Goal: Task Accomplishment & Management: Complete application form

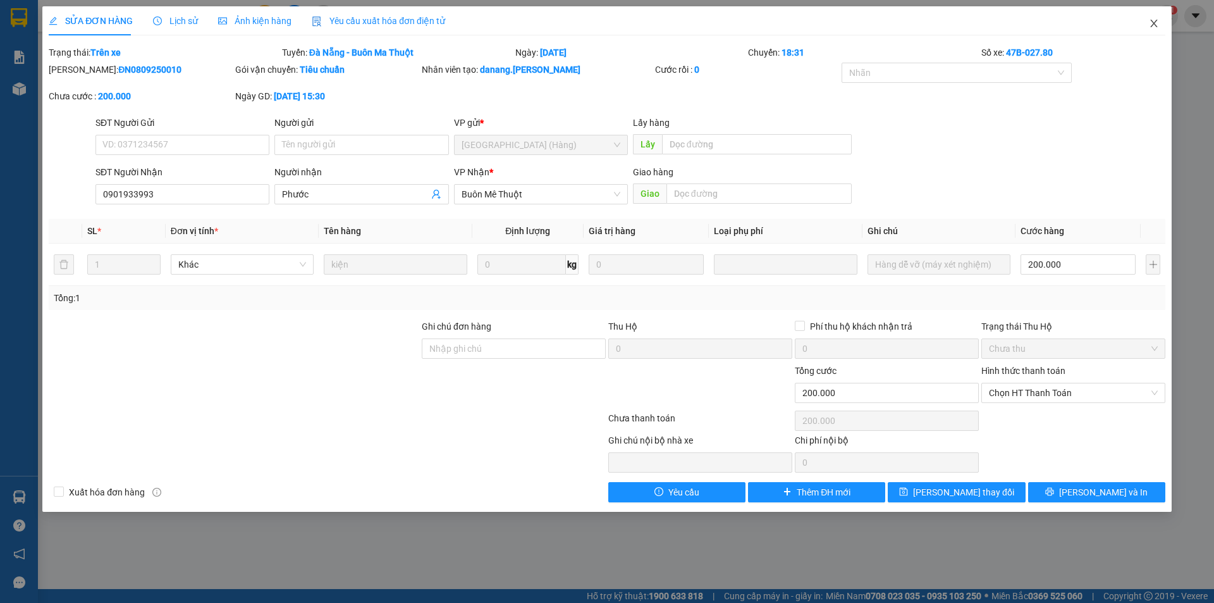
drag, startPoint x: 1158, startPoint y: 19, endPoint x: 1049, endPoint y: 21, distance: 109.4
click at [1157, 20] on icon "close" at bounding box center [1154, 23] width 10 height 10
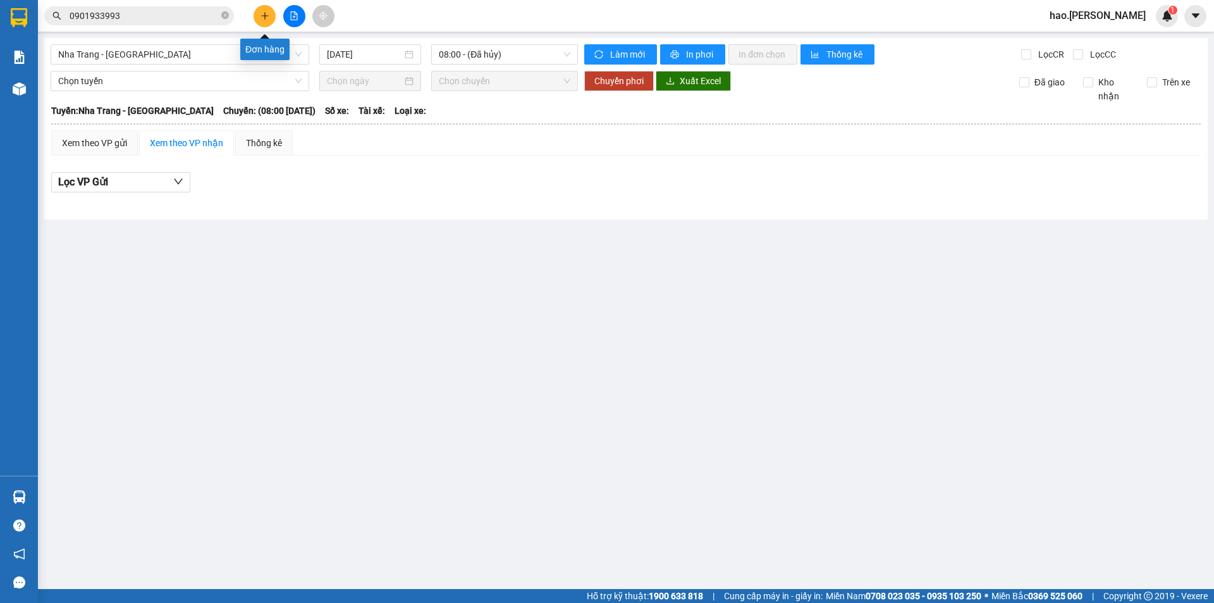
click at [264, 13] on icon "plus" at bounding box center [265, 15] width 9 height 9
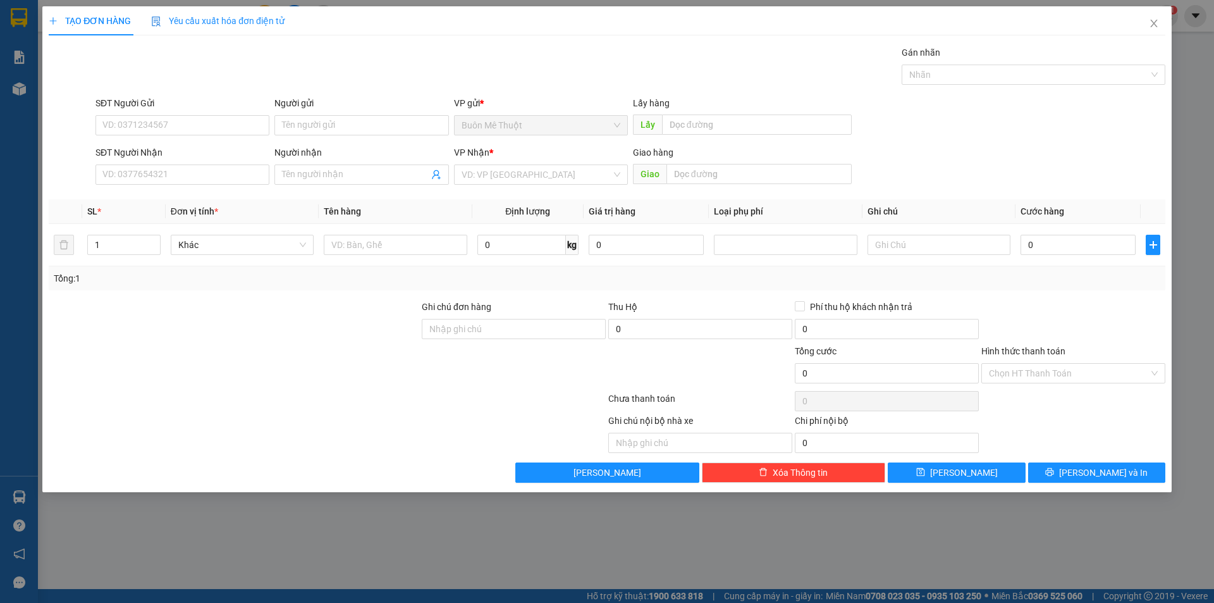
click at [199, 163] on div "SĐT Người Nhận" at bounding box center [182, 154] width 174 height 19
click at [199, 165] on input "SĐT Người Nhận" at bounding box center [182, 174] width 174 height 20
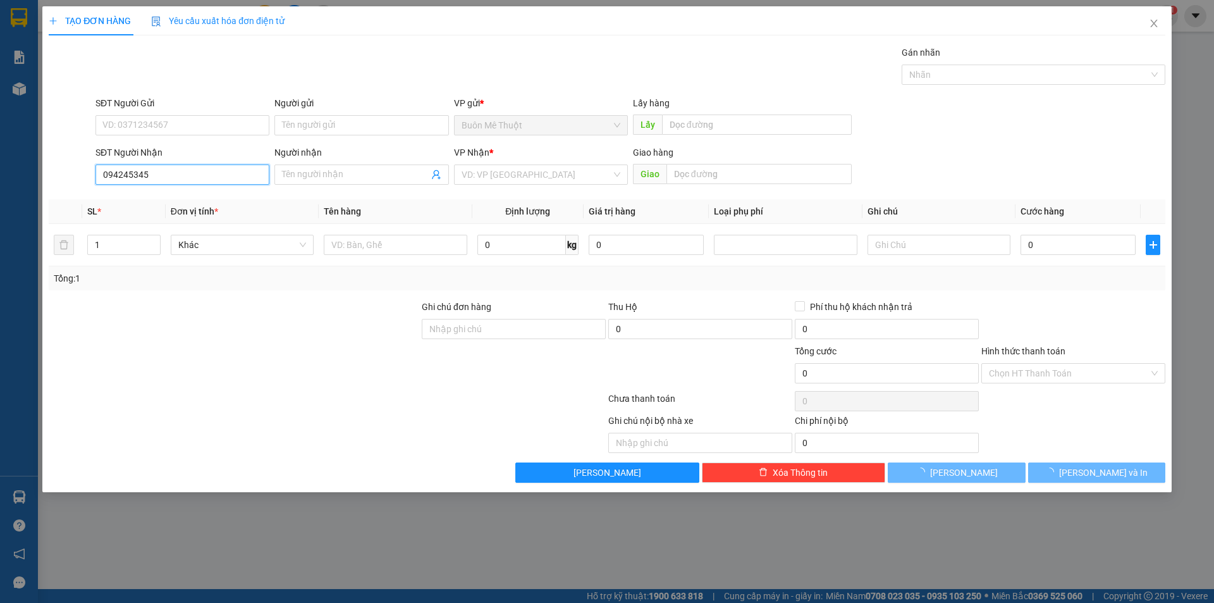
type input "0942453453"
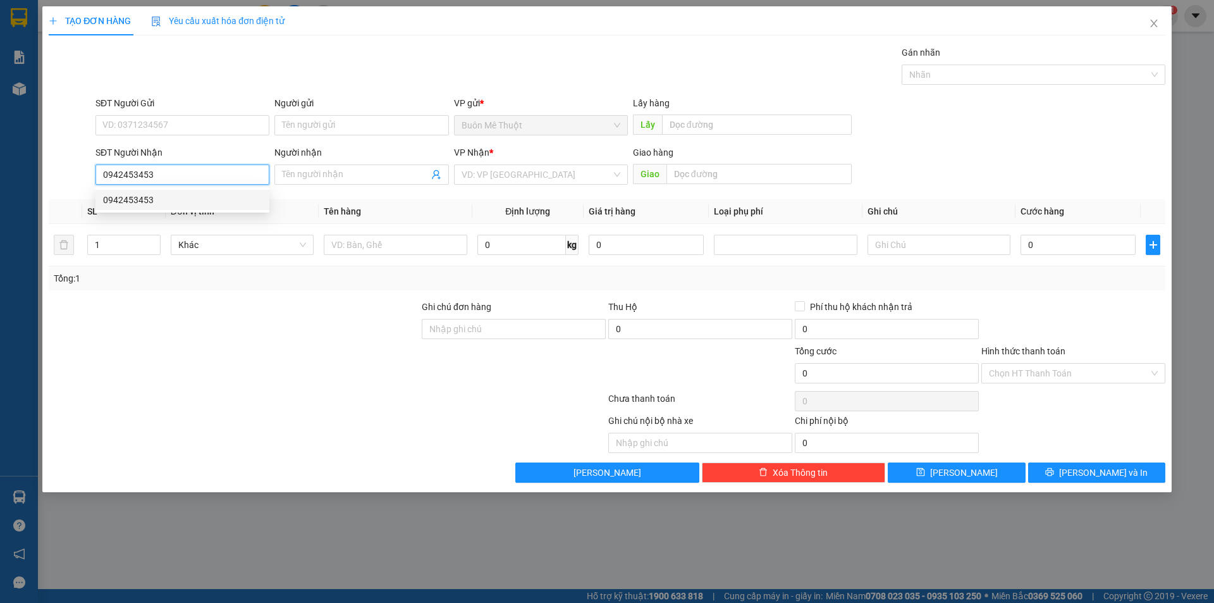
click at [159, 202] on div "0942453453" at bounding box center [182, 200] width 159 height 14
type input "40.000"
type input "0942453453"
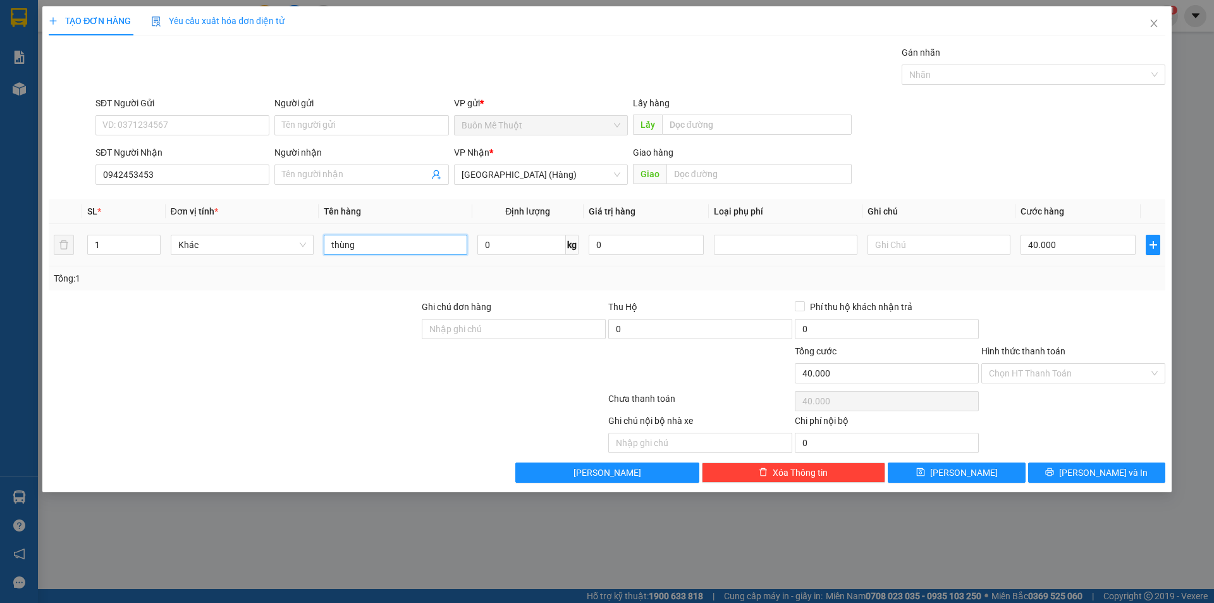
click at [424, 252] on input "thùng" at bounding box center [395, 245] width 143 height 20
click at [423, 251] on input "thùng" at bounding box center [395, 245] width 143 height 20
type input "dt"
type input "1"
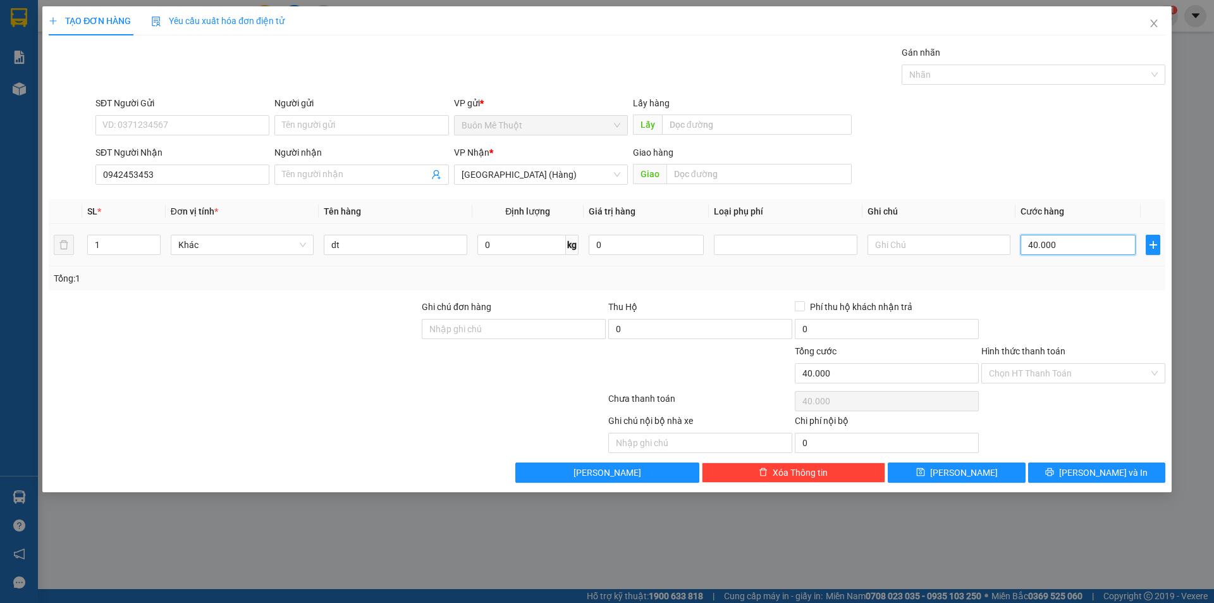
type input "1"
type input "10"
type input "100"
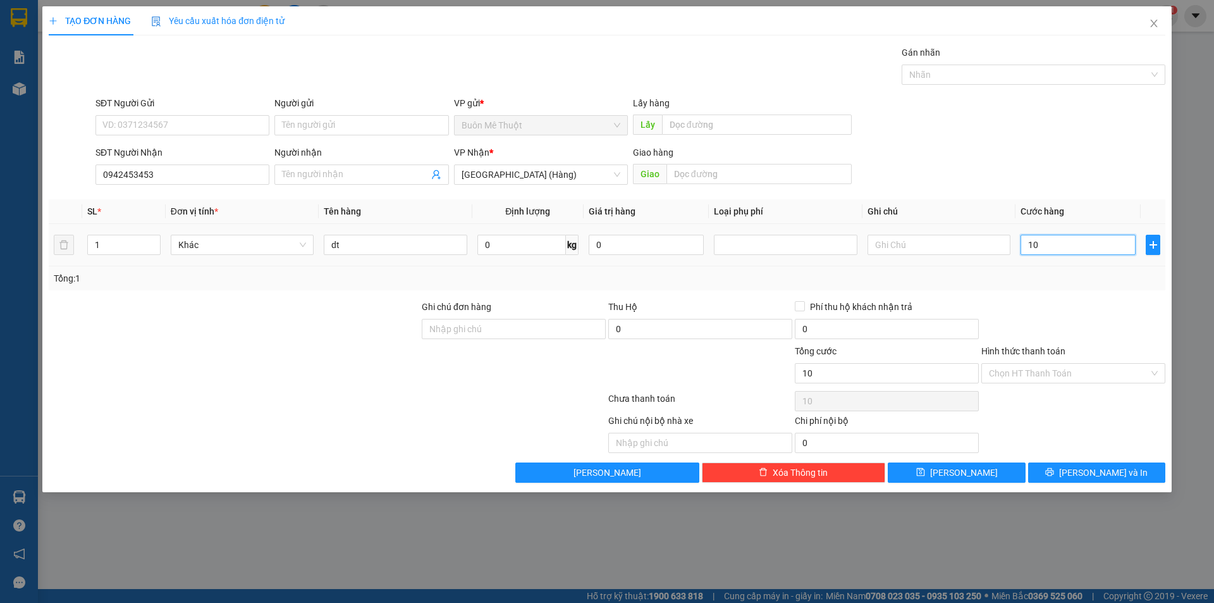
type input "100"
type input "100.000"
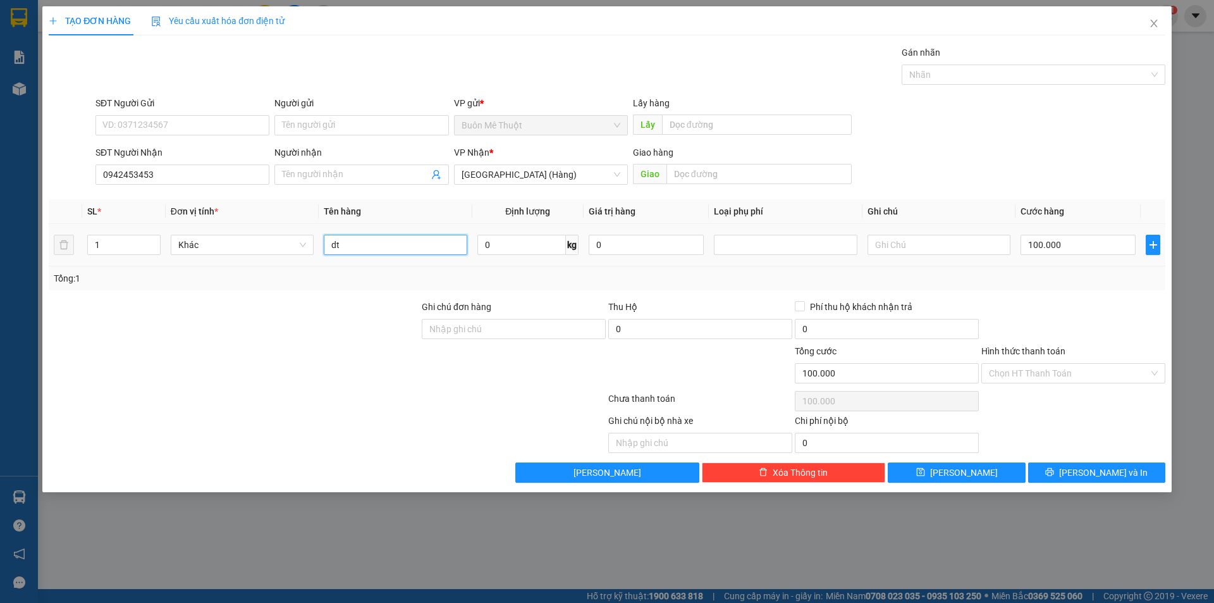
click at [390, 248] on input "dt" at bounding box center [395, 245] width 143 height 20
type input "d"
type input "điện thoại"
click at [1057, 379] on input "Hình thức thanh toán" at bounding box center [1069, 373] width 160 height 19
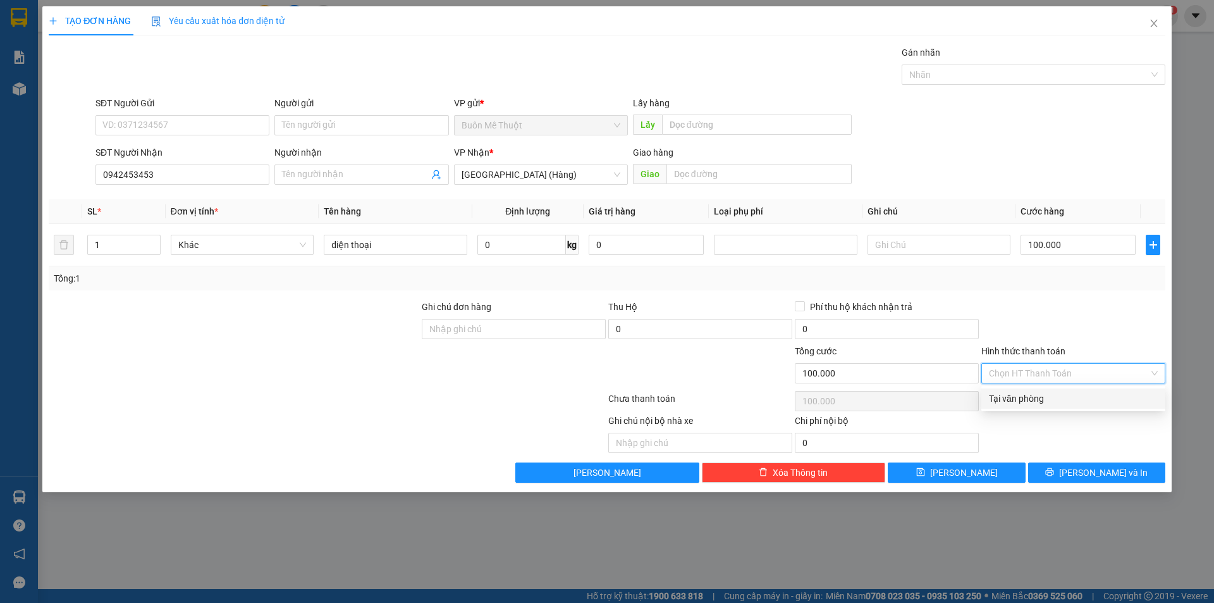
click at [1051, 396] on div "Tại văn phòng" at bounding box center [1073, 398] width 169 height 14
type input "0"
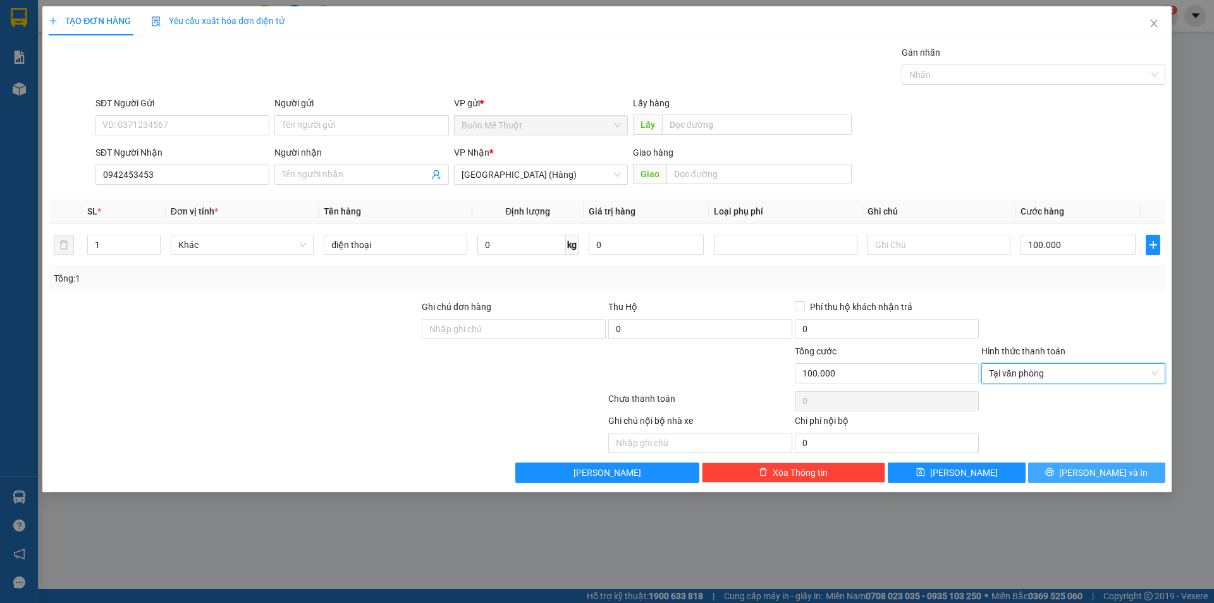
click at [1069, 462] on button "[PERSON_NAME] và In" at bounding box center [1096, 472] width 137 height 20
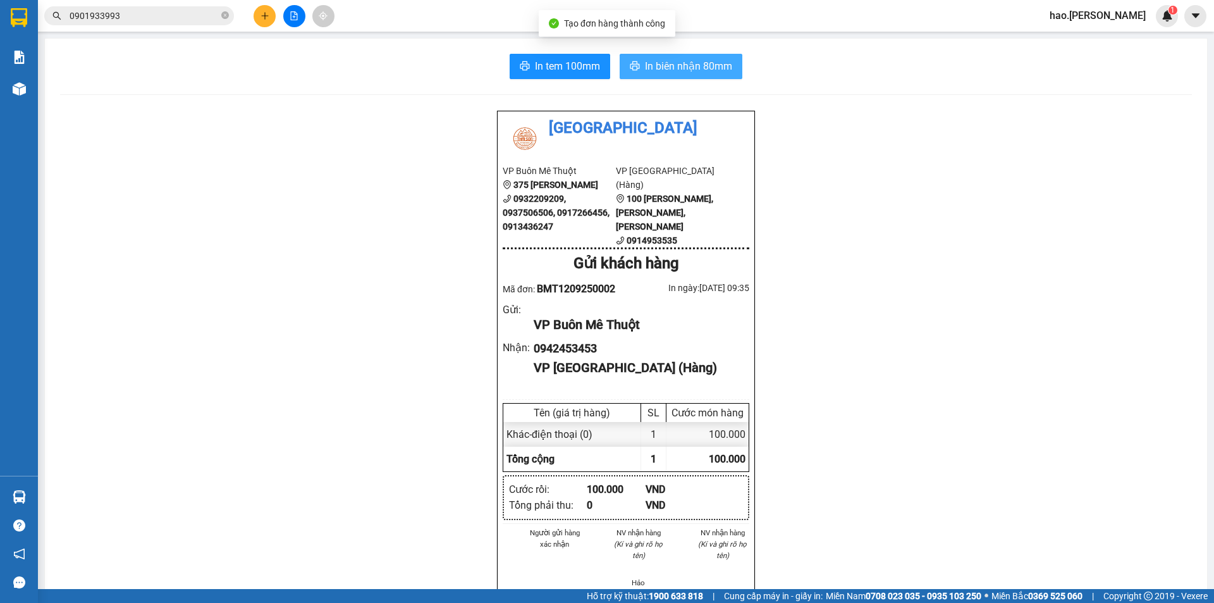
drag, startPoint x: 670, startPoint y: 63, endPoint x: 676, endPoint y: 77, distance: 14.7
click at [668, 65] on span "In biên nhận 80mm" at bounding box center [688, 66] width 87 height 16
